Goal: Task Accomplishment & Management: Use online tool/utility

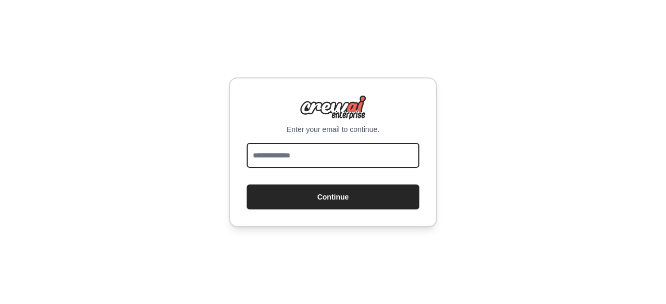
click at [316, 157] on input "email" at bounding box center [333, 155] width 173 height 25
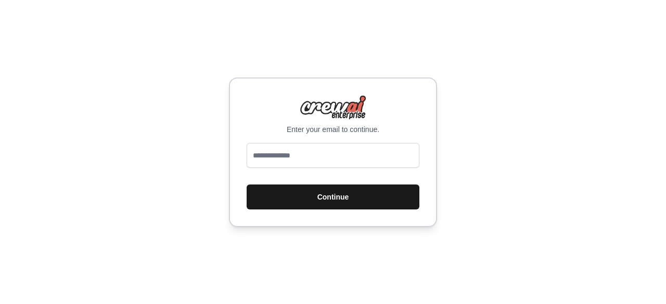
click at [295, 192] on button "Continue" at bounding box center [333, 197] width 173 height 25
click at [310, 186] on button "Continue" at bounding box center [333, 197] width 173 height 25
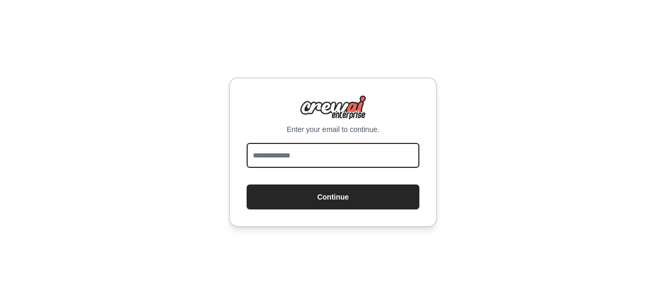
click at [318, 157] on input "email" at bounding box center [333, 155] width 173 height 25
type input "**********"
click at [247, 185] on button "Continue" at bounding box center [333, 197] width 173 height 25
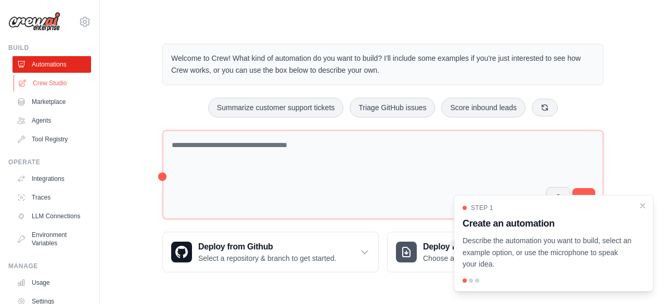
click at [54, 83] on link "Crew Studio" at bounding box center [53, 83] width 79 height 17
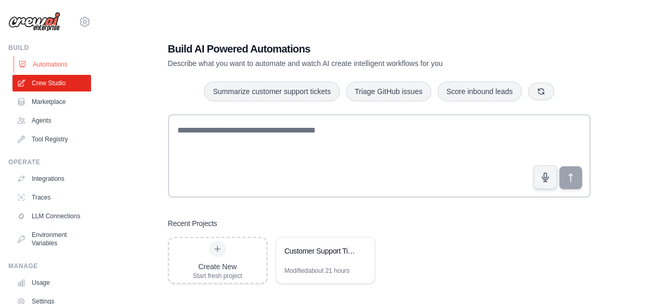
click at [58, 65] on link "Automations" at bounding box center [53, 64] width 79 height 17
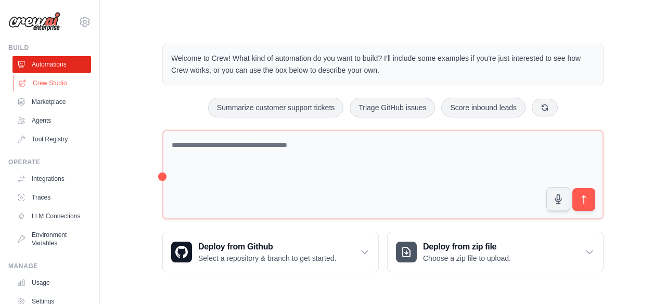
click at [49, 86] on link "Crew Studio" at bounding box center [53, 83] width 79 height 17
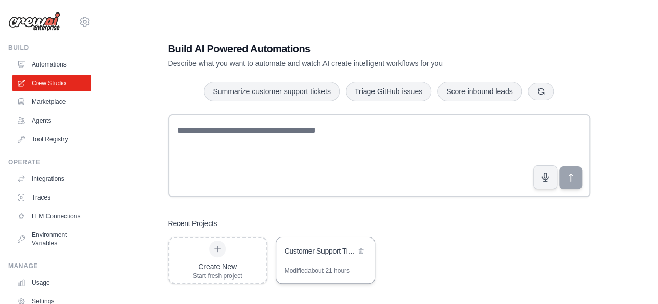
click at [339, 264] on div "Customer Support Ticket Automation" at bounding box center [325, 252] width 98 height 29
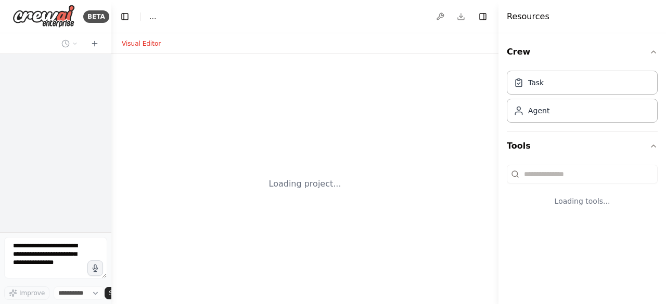
select select "****"
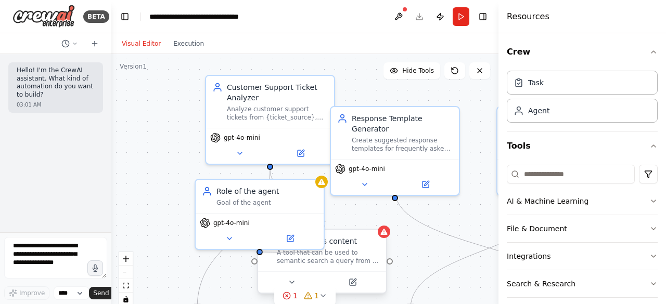
drag, startPoint x: 261, startPoint y: 254, endPoint x: 315, endPoint y: 253, distance: 53.6
click at [315, 253] on div "Customer Support Ticket Analyzer Analyze customer support tickets from {ticket_…" at bounding box center [304, 184] width 387 height 260
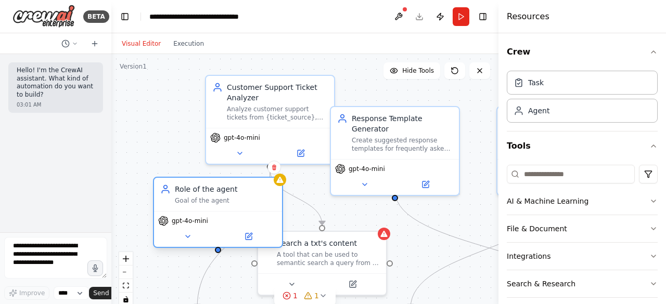
drag, startPoint x: 273, startPoint y: 224, endPoint x: 218, endPoint y: 217, distance: 54.5
click at [218, 217] on div "gpt-4o-mini" at bounding box center [218, 221] width 120 height 10
